Goal: Information Seeking & Learning: Check status

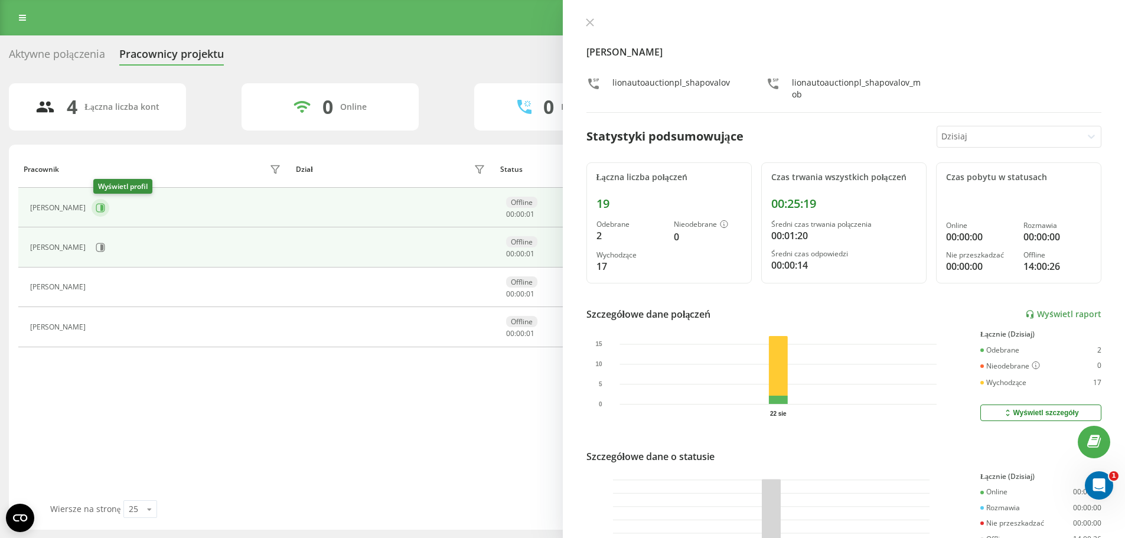
click at [99, 207] on icon at bounding box center [100, 207] width 9 height 9
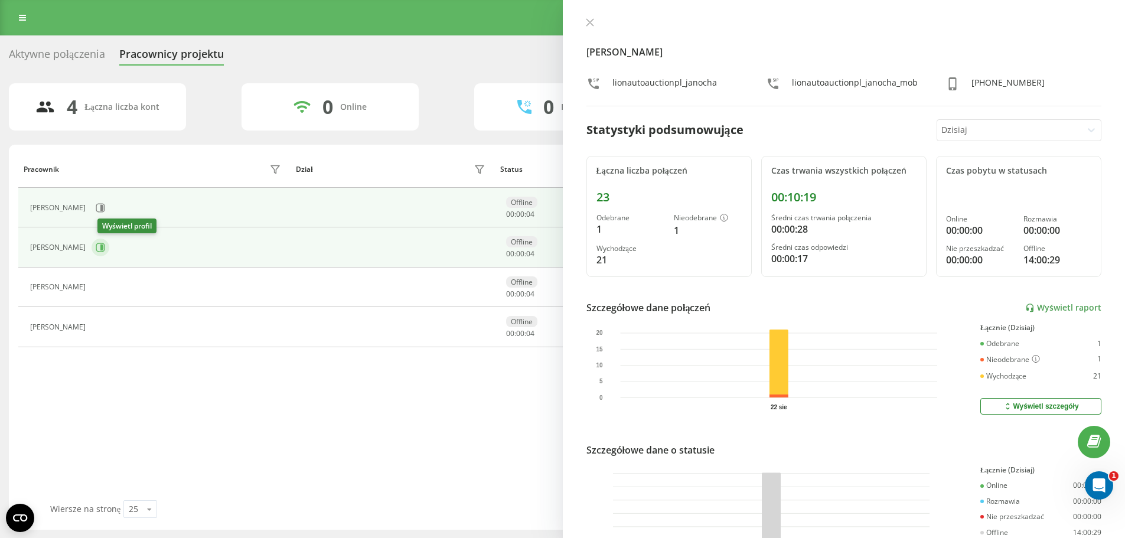
click at [103, 244] on icon at bounding box center [100, 247] width 9 height 9
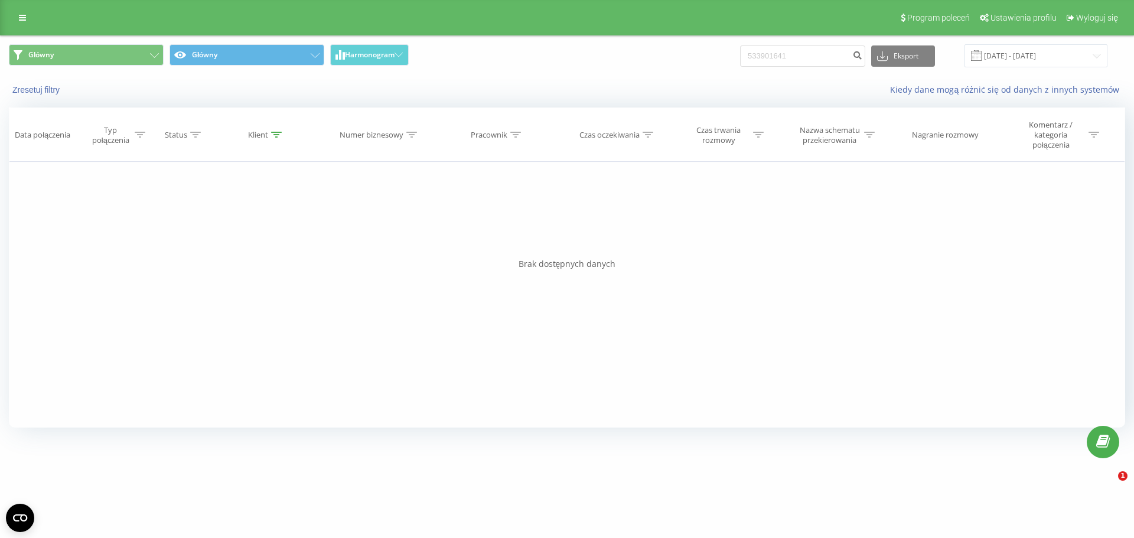
click at [804, 62] on input "533901641" at bounding box center [802, 55] width 125 height 21
type input "48884822048"
click at [862, 55] on icon "submit" at bounding box center [857, 53] width 10 height 7
